Goal: Task Accomplishment & Management: Manage account settings

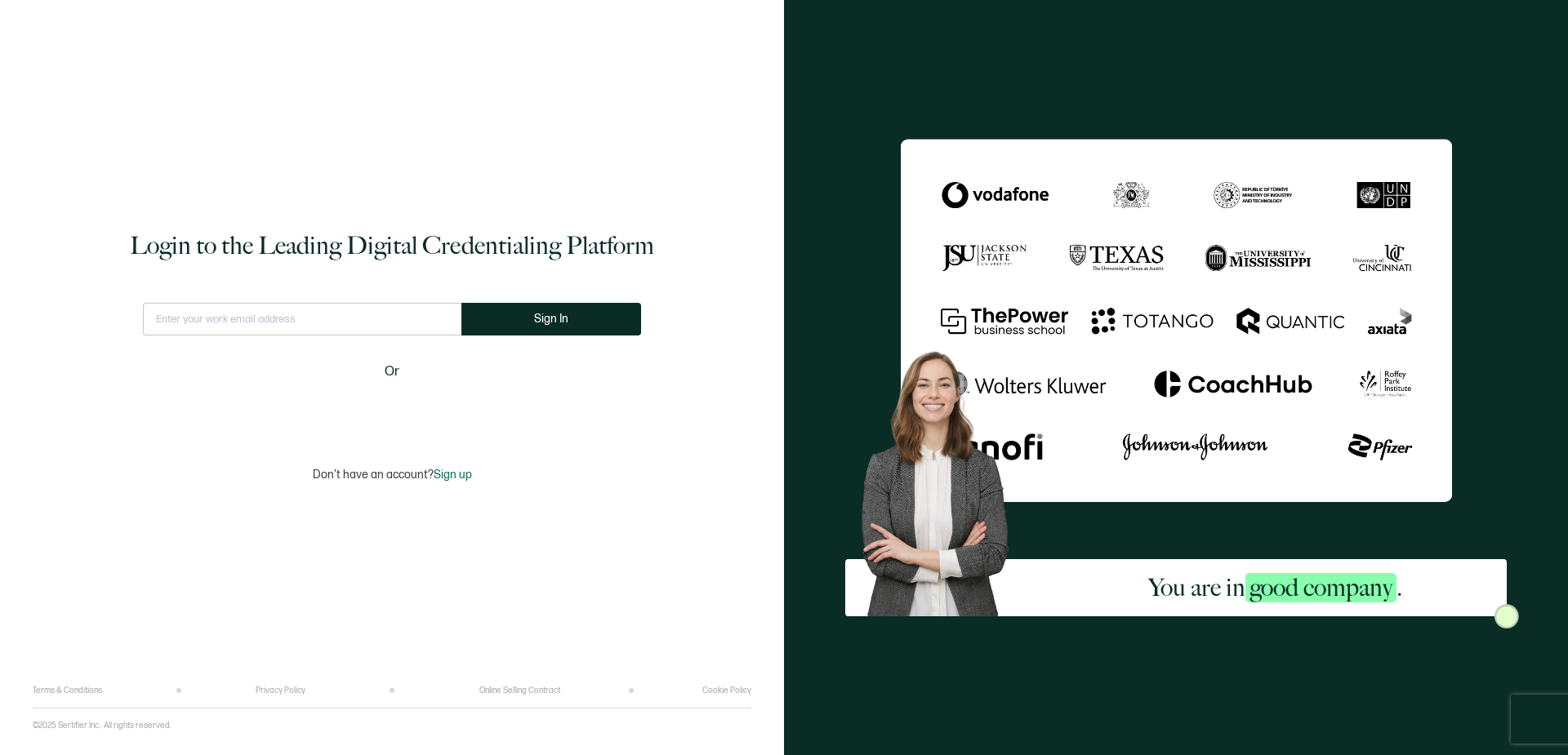
click at [318, 319] on input "text" at bounding box center [302, 319] width 318 height 33
type input "[PERSON_NAME][EMAIL_ADDRESS][DOMAIN_NAME]"
click at [547, 320] on span "Sign In" at bounding box center [558, 319] width 34 height 13
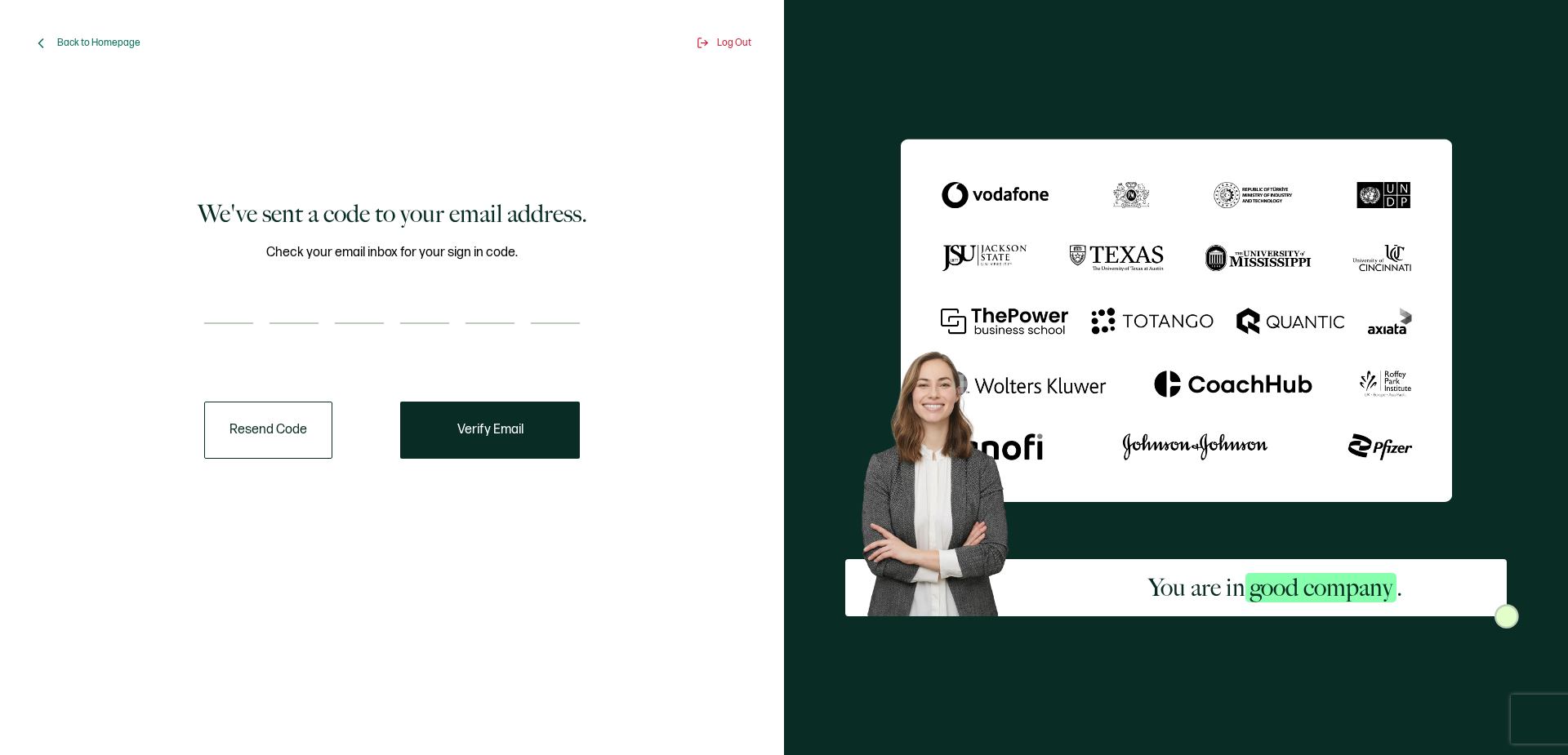
click at [245, 316] on input "number" at bounding box center [229, 308] width 49 height 33
type input "1"
type input "0"
type input "4"
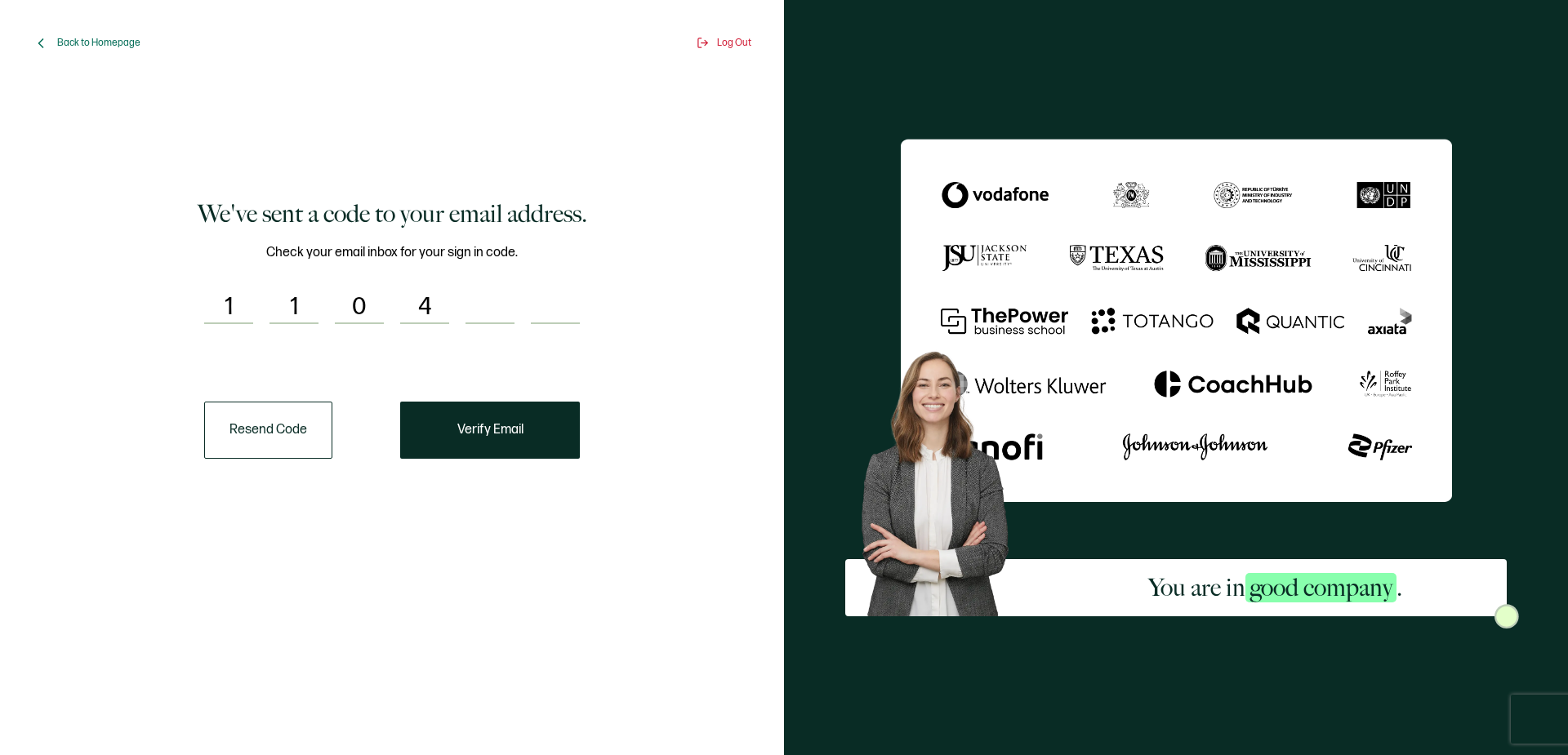
type input "8"
type input "9"
